Goal: Task Accomplishment & Management: Manage account settings

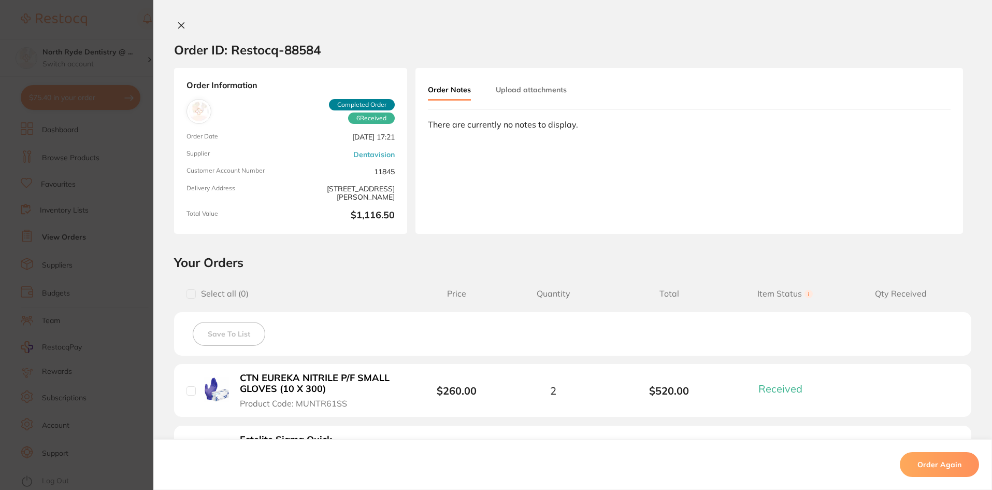
click at [511, 92] on button "Upload attachments" at bounding box center [531, 89] width 71 height 19
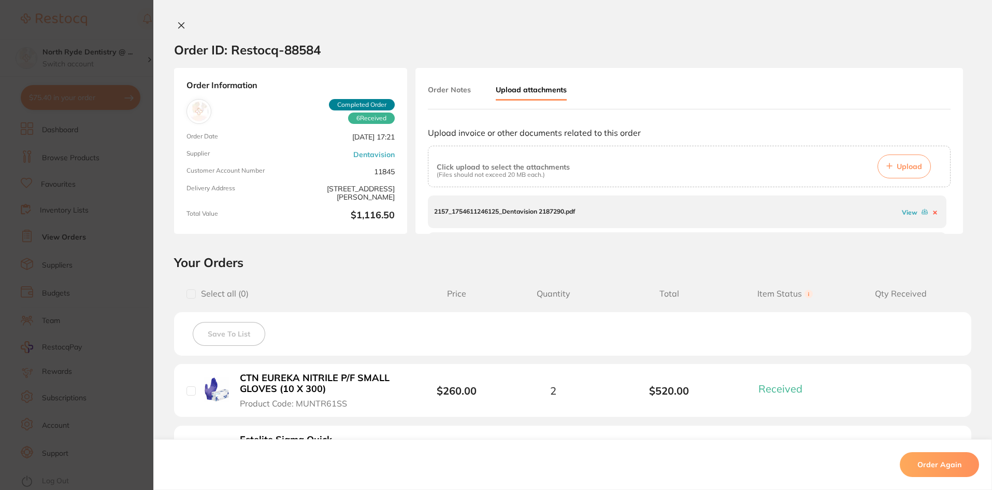
click at [177, 32] on div "Order ID: Restocq- 88584" at bounding box center [247, 50] width 147 height 36
click at [177, 28] on icon at bounding box center [181, 25] width 8 height 8
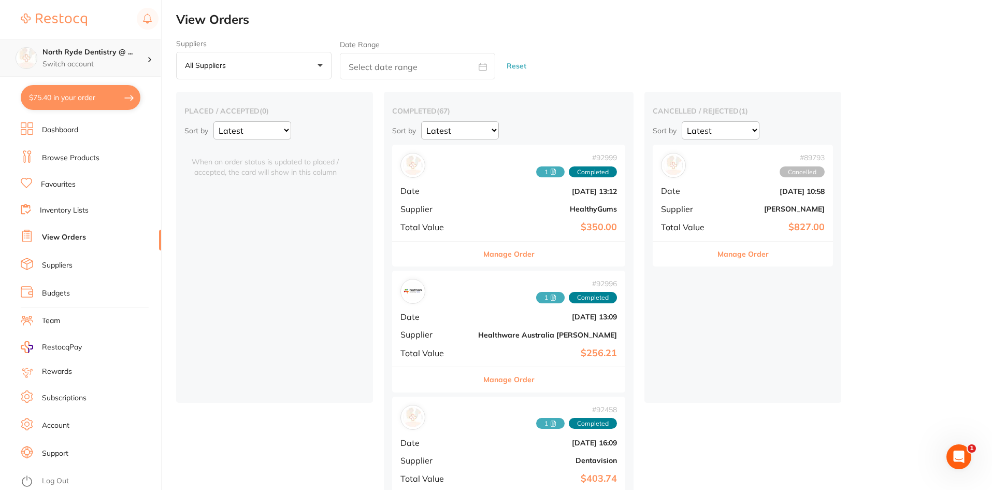
click at [120, 47] on div "North Ryde Dentistry @ ... Switch account" at bounding box center [80, 57] width 161 height 37
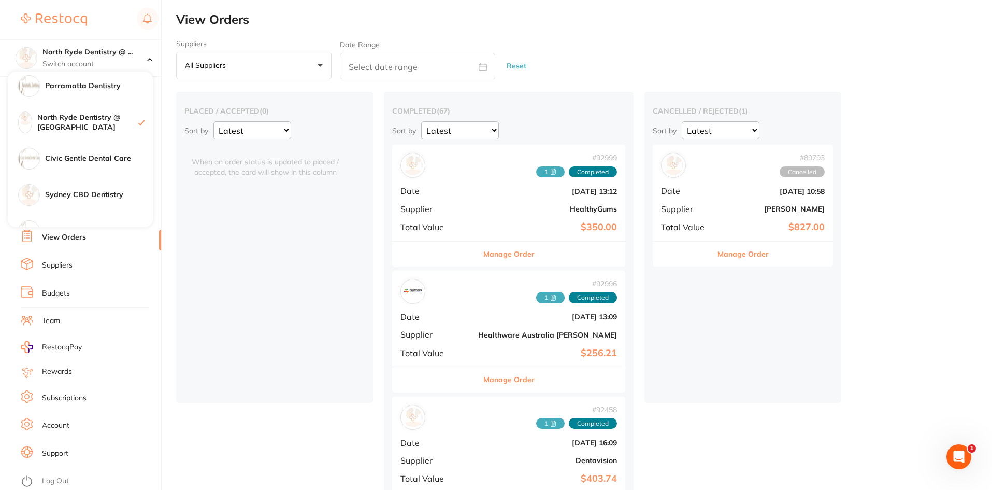
scroll to position [155, 0]
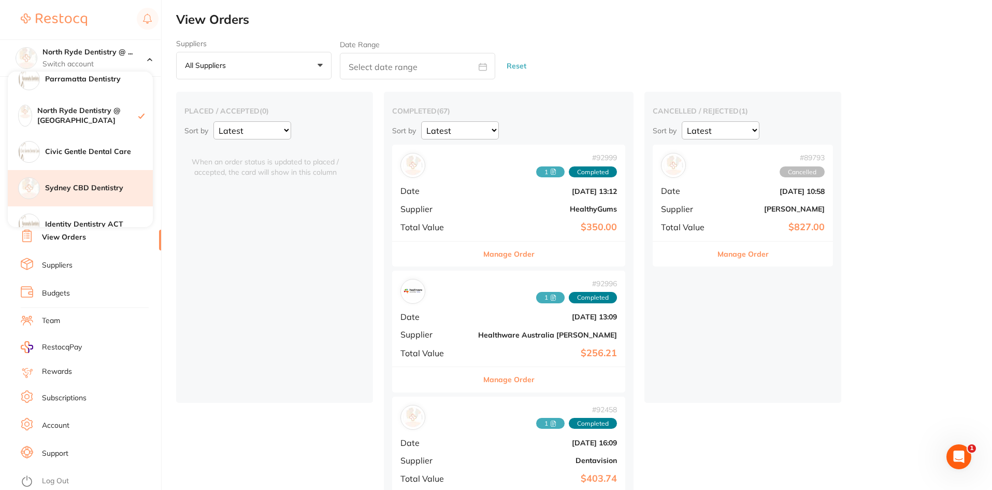
click at [74, 185] on h4 "Sydney CBD Dentistry" at bounding box center [99, 188] width 108 height 10
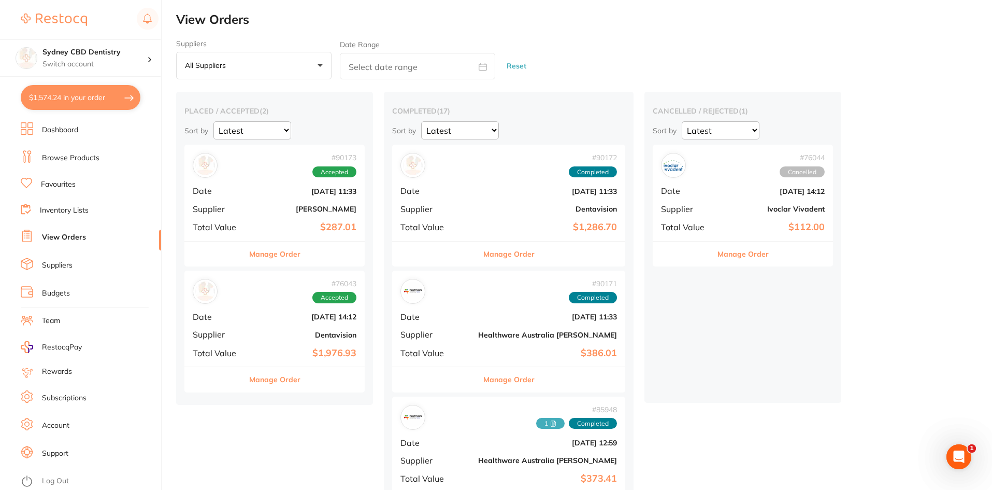
click at [354, 71] on input "text" at bounding box center [417, 66] width 155 height 26
select select "8"
select select "2025"
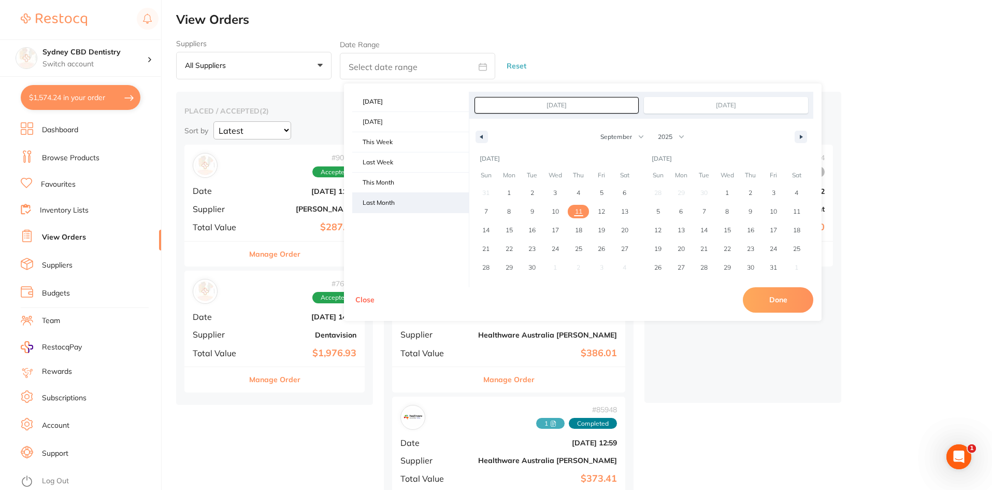
click at [407, 200] on span "Last Month" at bounding box center [410, 203] width 117 height 20
type input "Aug 1, 2025"
type input "Aug 31, 2025"
select select "7"
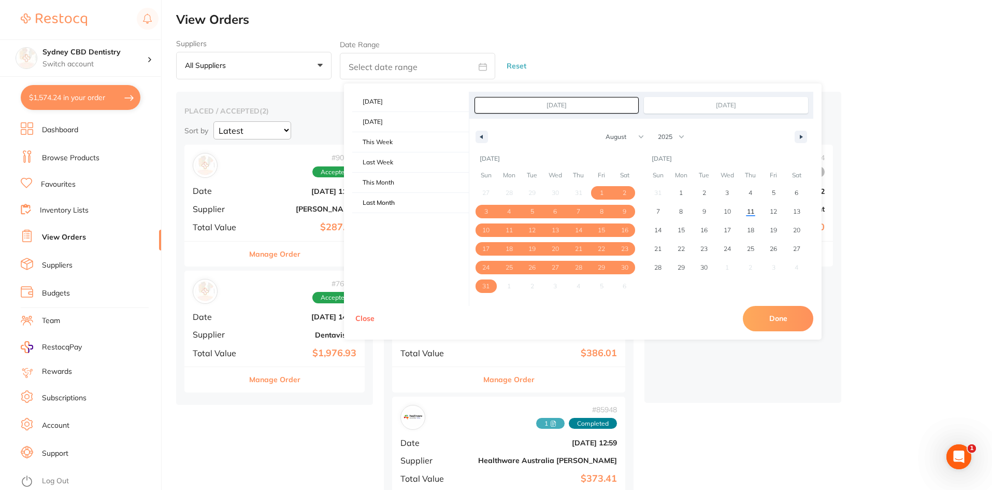
click at [753, 319] on button "Done" at bounding box center [778, 318] width 70 height 25
type input "Aug 1 2025 to Aug 31 2025"
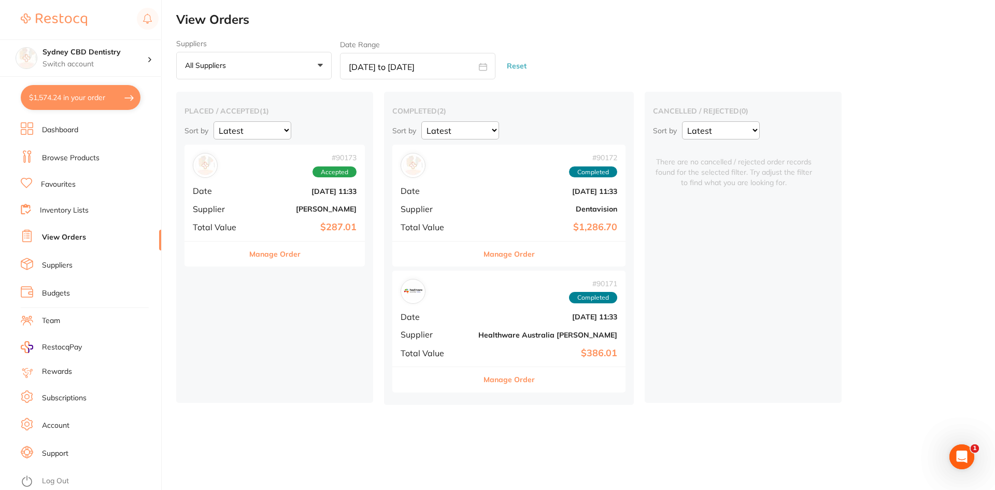
click at [374, 73] on input "Aug 1 2025 to Aug 31 2025" at bounding box center [417, 66] width 155 height 26
select select "7"
select select "2025"
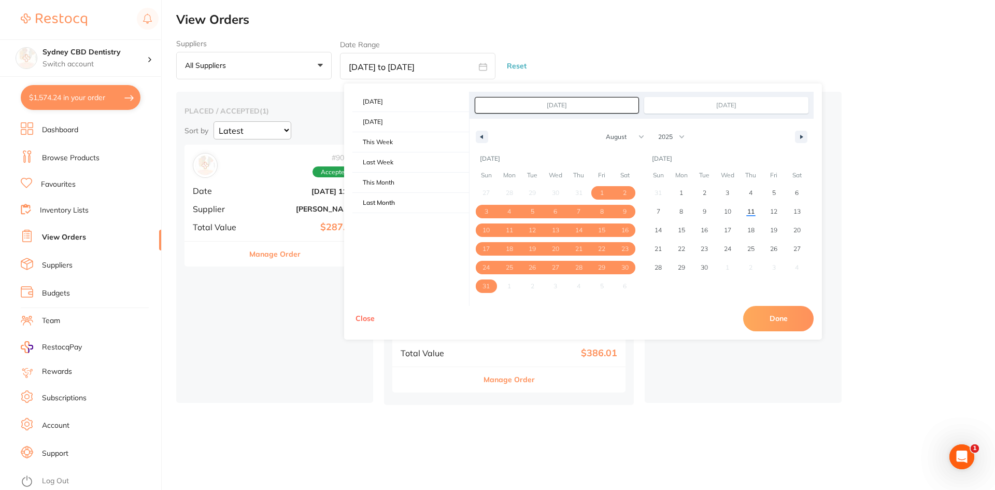
click at [540, 106] on input "Aug 1, 2025" at bounding box center [556, 105] width 163 height 16
click at [610, 138] on select "January February March April May June July August September October November De…" at bounding box center [621, 137] width 52 height 18
select select "6"
click at [595, 128] on select "January February March April May June July August September October November De…" at bounding box center [621, 137] width 52 height 18
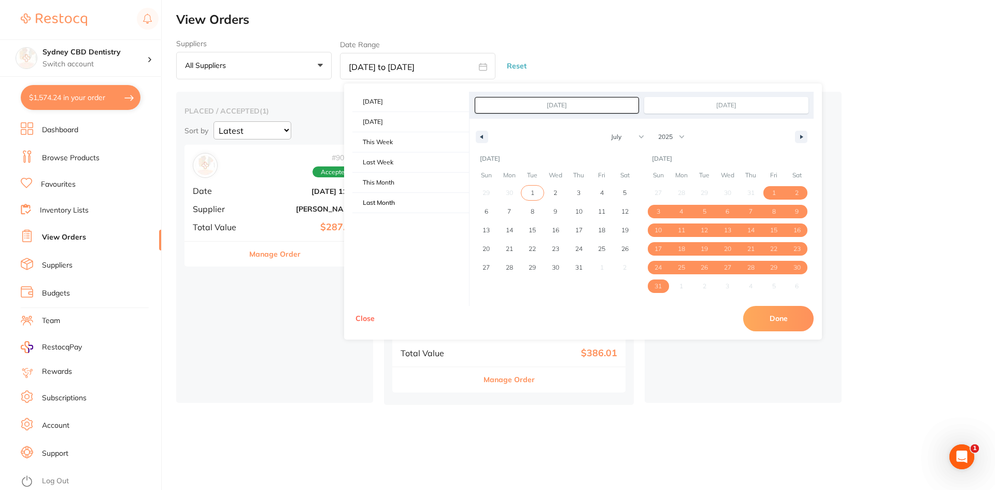
click at [536, 189] on span "1" at bounding box center [532, 192] width 23 height 13
type input "Jul 1, 2025"
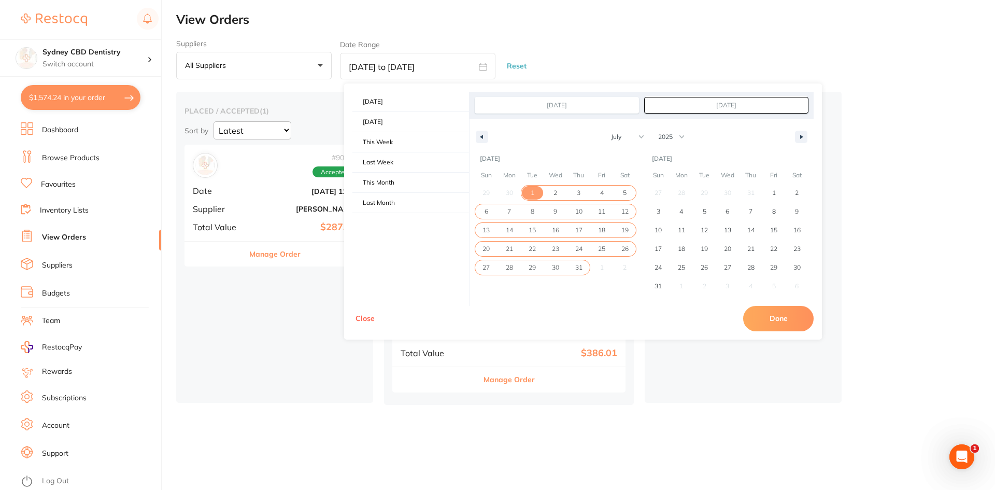
click at [579, 266] on span "31" at bounding box center [578, 267] width 7 height 19
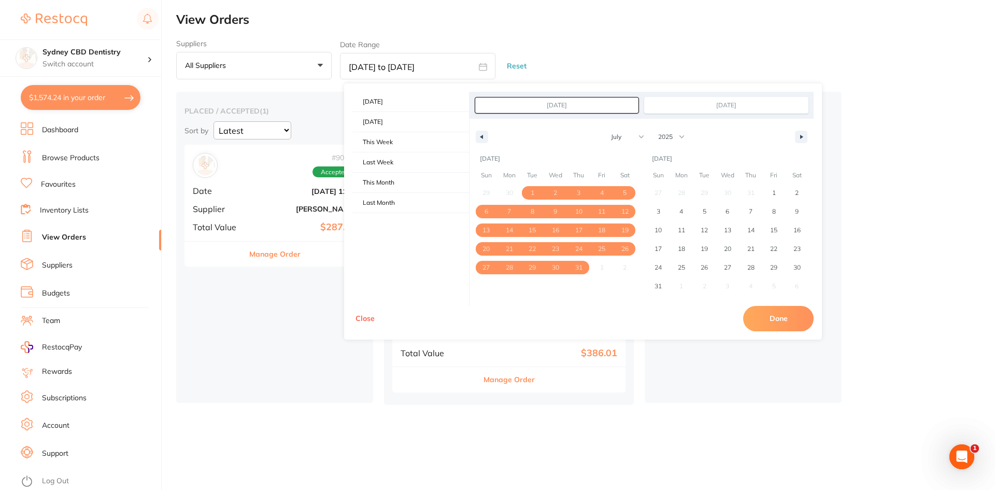
type input "Jul 31, 2025"
click at [778, 324] on button "Done" at bounding box center [778, 318] width 70 height 25
type input "Jul 1 2025 to Jul 31 2025"
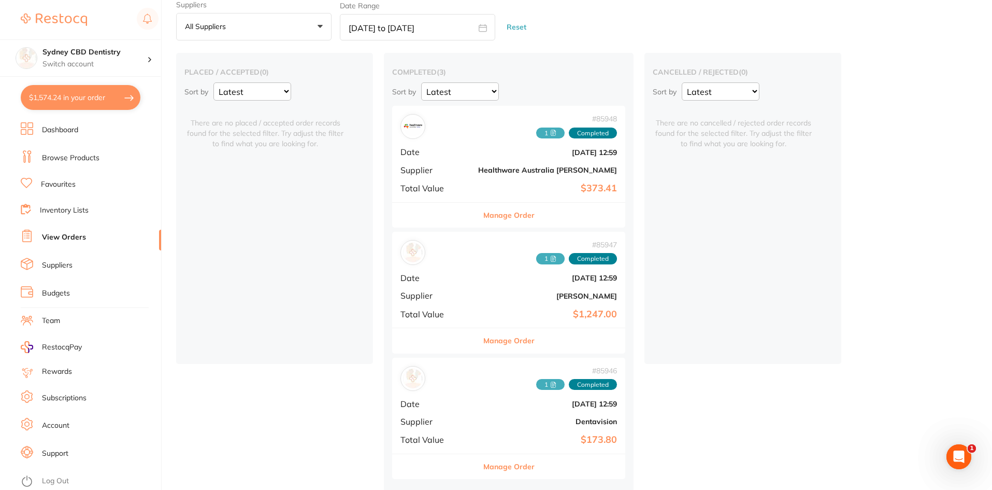
scroll to position [43, 0]
click at [536, 257] on span "1" at bounding box center [550, 256] width 28 height 11
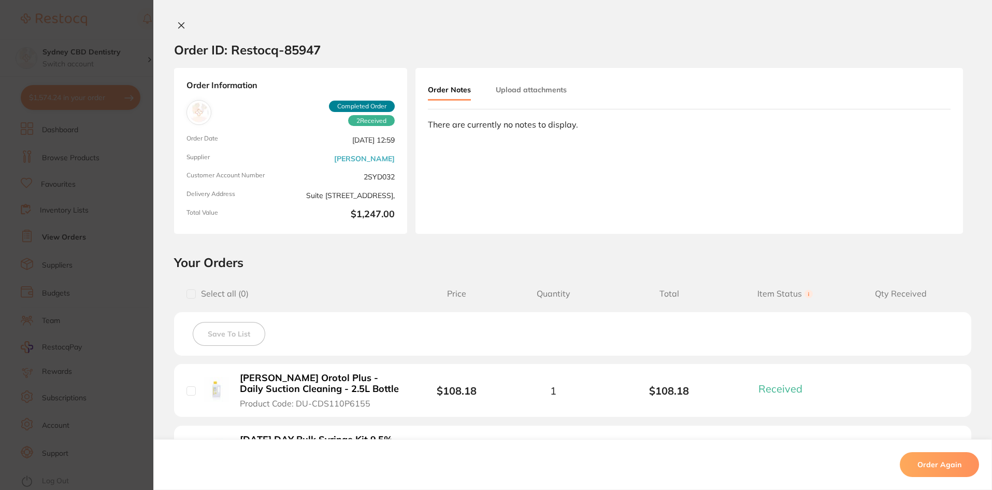
click at [527, 78] on div "Order Notes Upload attachments There are currently no notes to display." at bounding box center [689, 151] width 548 height 166
click at [532, 85] on button "Upload attachments" at bounding box center [531, 89] width 71 height 19
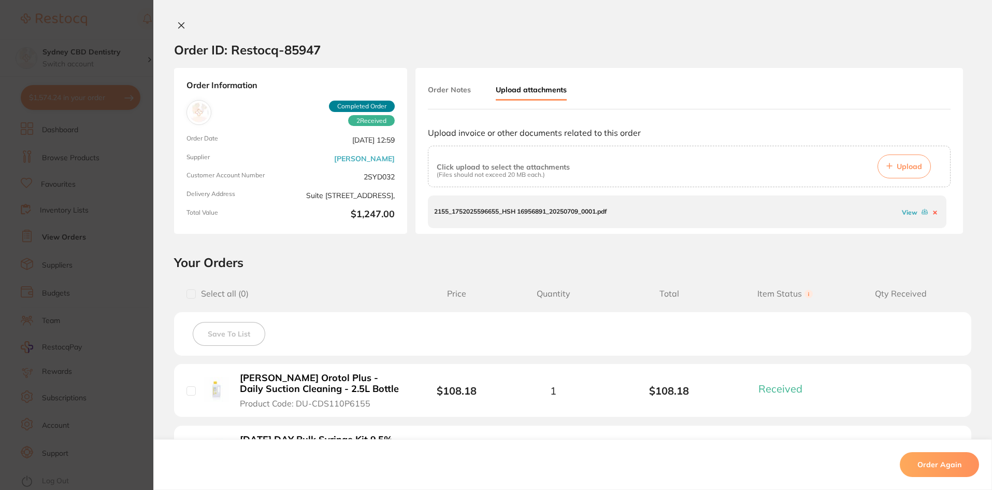
click at [902, 213] on link "View" at bounding box center [910, 212] width 16 height 8
click at [174, 26] on button at bounding box center [181, 26] width 15 height 11
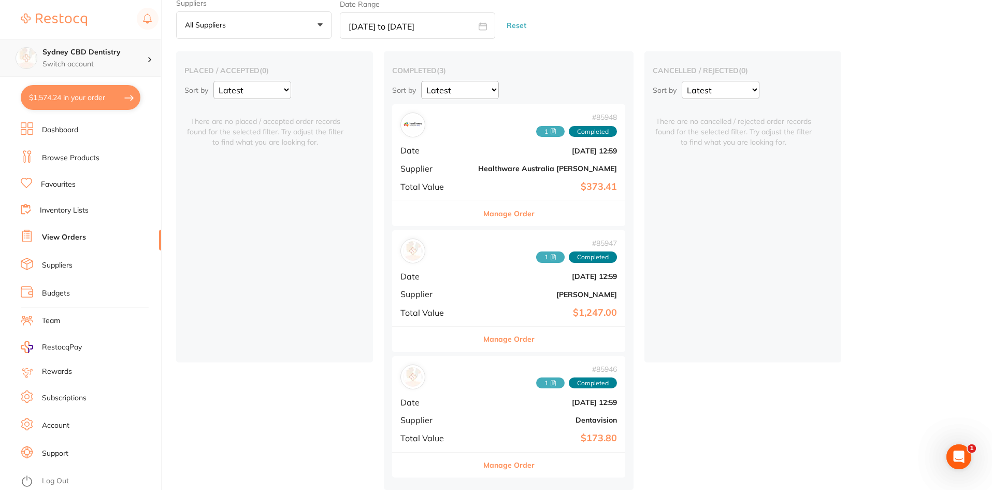
click at [122, 61] on p "Switch account" at bounding box center [94, 64] width 105 height 10
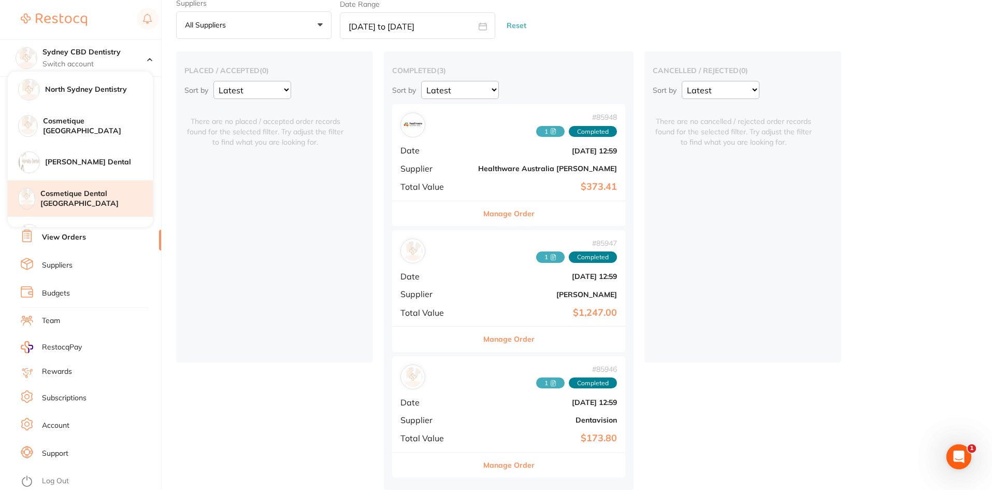
click at [93, 192] on h4 "Cosmetique Dental [GEOGRAPHIC_DATA]" at bounding box center [96, 199] width 112 height 20
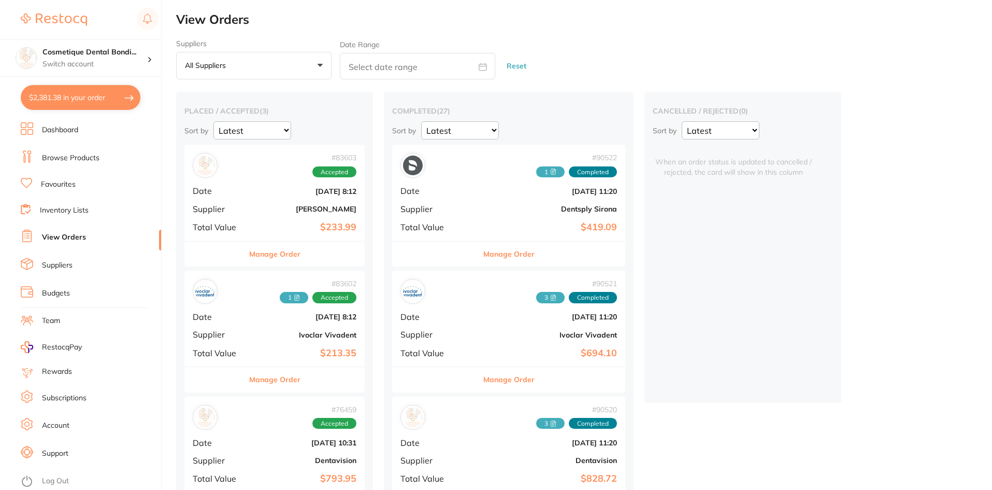
click at [367, 68] on input "text" at bounding box center [417, 66] width 155 height 26
select select "8"
select select "2025"
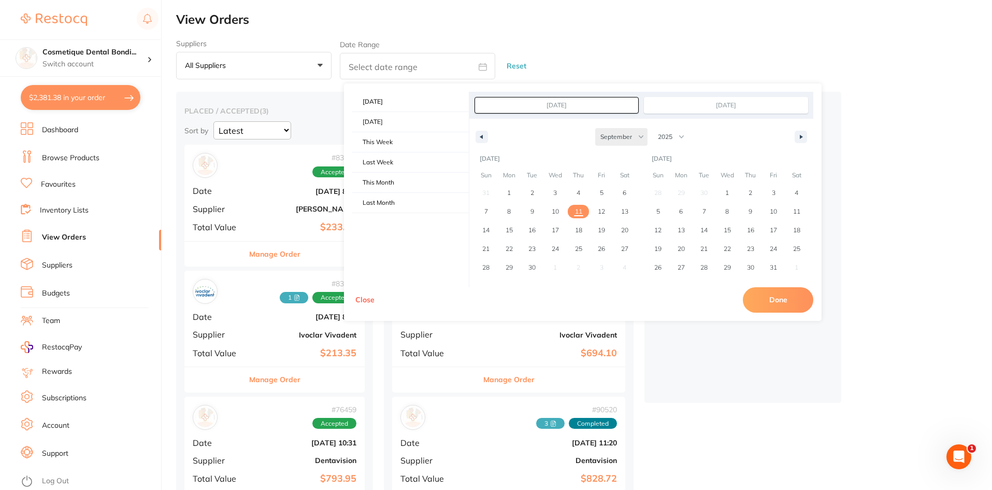
click at [605, 131] on select "January February March April May June July August September October November De…" at bounding box center [621, 137] width 52 height 18
select select "6"
click at [595, 128] on select "January February March April May June July August September October November De…" at bounding box center [621, 137] width 52 height 18
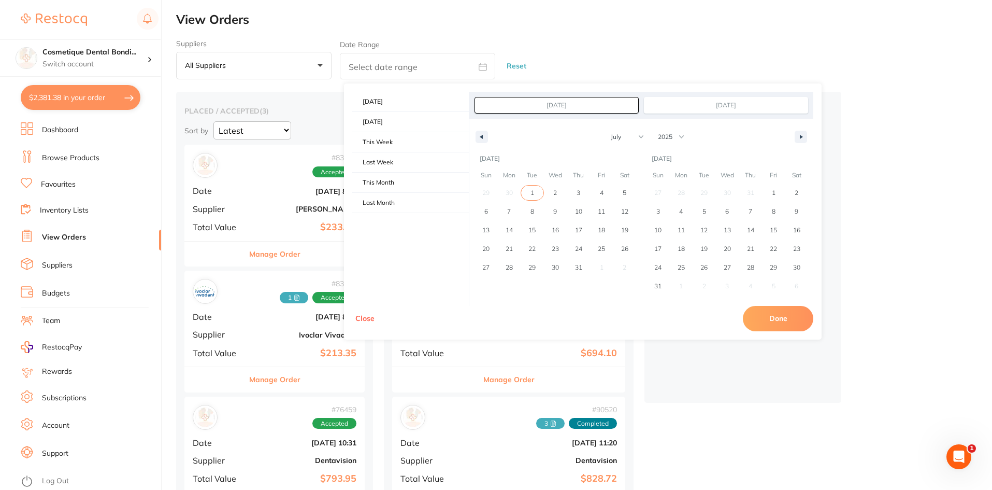
click at [524, 190] on span "1" at bounding box center [532, 192] width 23 height 13
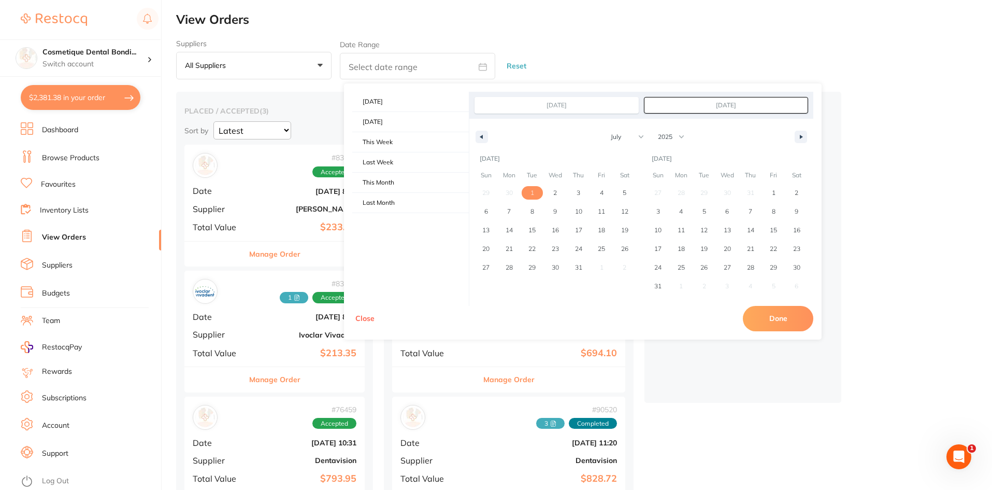
type input "Jul 1, 2025"
click at [578, 264] on span "31" at bounding box center [578, 267] width 7 height 19
type input "Jul 31, 2025"
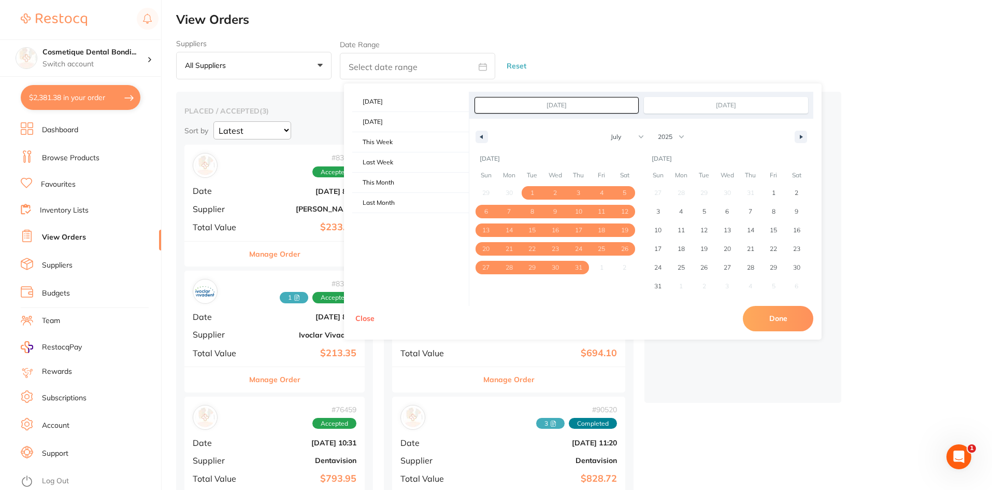
click at [751, 317] on button "Done" at bounding box center [778, 318] width 70 height 25
type input "Jul 1 2025 to Jul 31 2025"
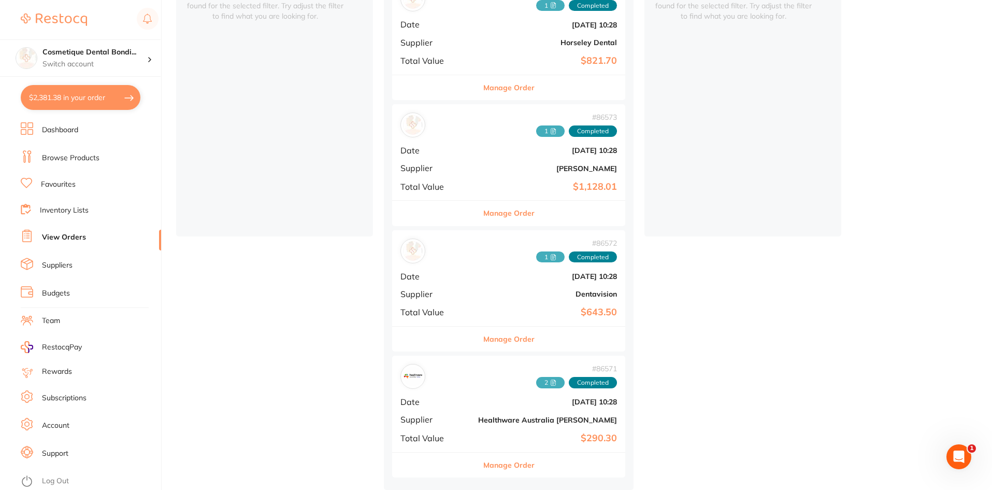
scroll to position [169, 0]
click at [554, 128] on icon at bounding box center [555, 129] width 2 height 2
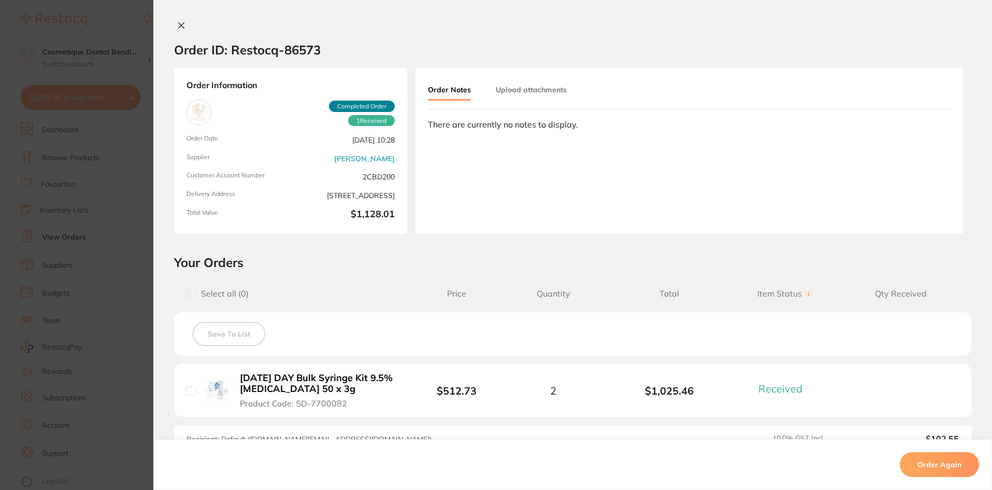
click at [528, 83] on button "Upload attachments" at bounding box center [531, 89] width 71 height 19
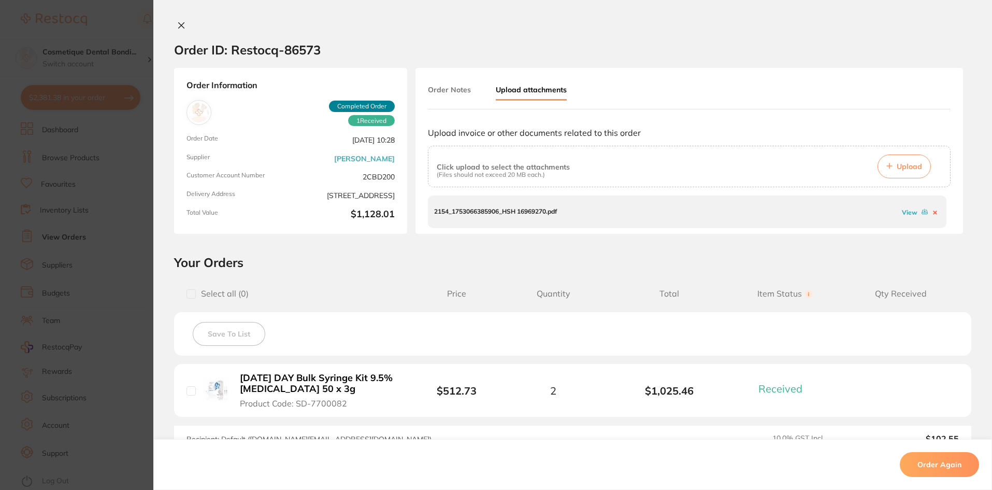
click at [906, 212] on link "View" at bounding box center [910, 212] width 16 height 8
click at [184, 30] on button at bounding box center [181, 26] width 15 height 11
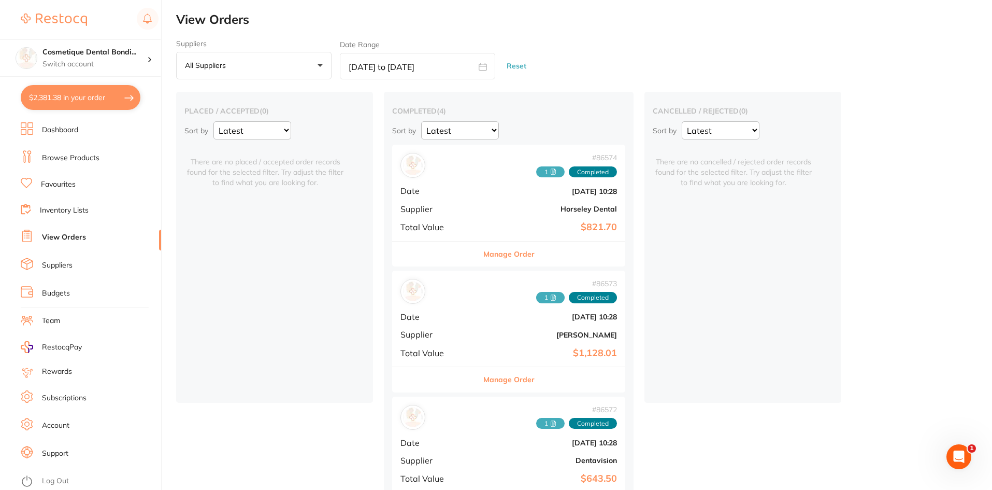
click at [419, 69] on input "Jul 1 2025 to Jul 31 2025" at bounding box center [417, 66] width 155 height 26
select select "6"
select select "2025"
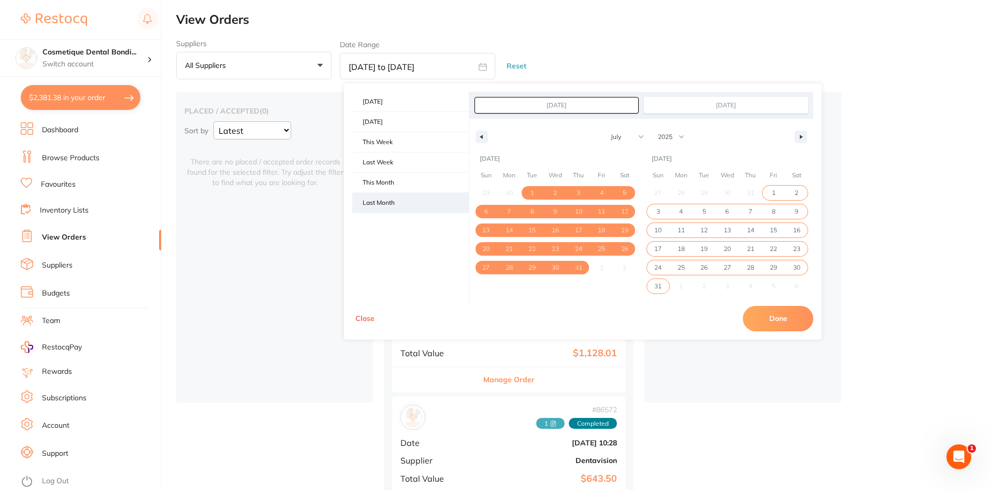
click at [404, 209] on span "Last Month" at bounding box center [410, 203] width 117 height 20
type input "Aug 1, 2025"
type input "Aug 31, 2025"
select select "7"
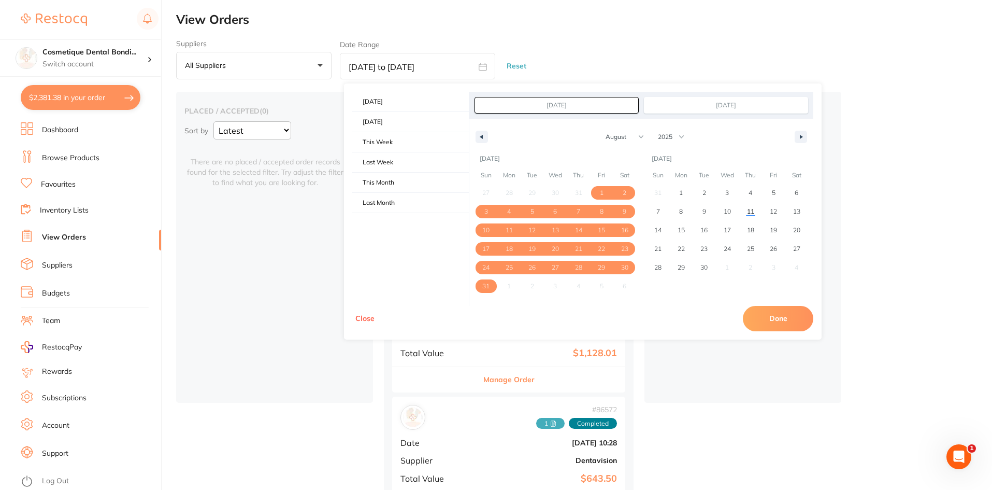
click at [767, 317] on button "Done" at bounding box center [778, 318] width 70 height 25
type input "Aug 1 2025 to Aug 31 2025"
